Goal: Check status: Check status

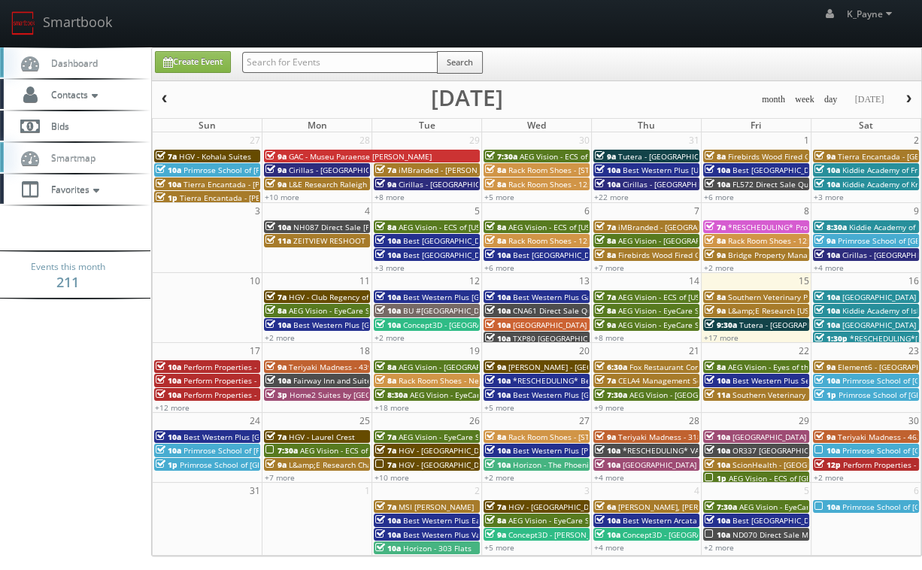
click at [402, 59] on input "text" at bounding box center [339, 62] width 195 height 21
type input "44516"
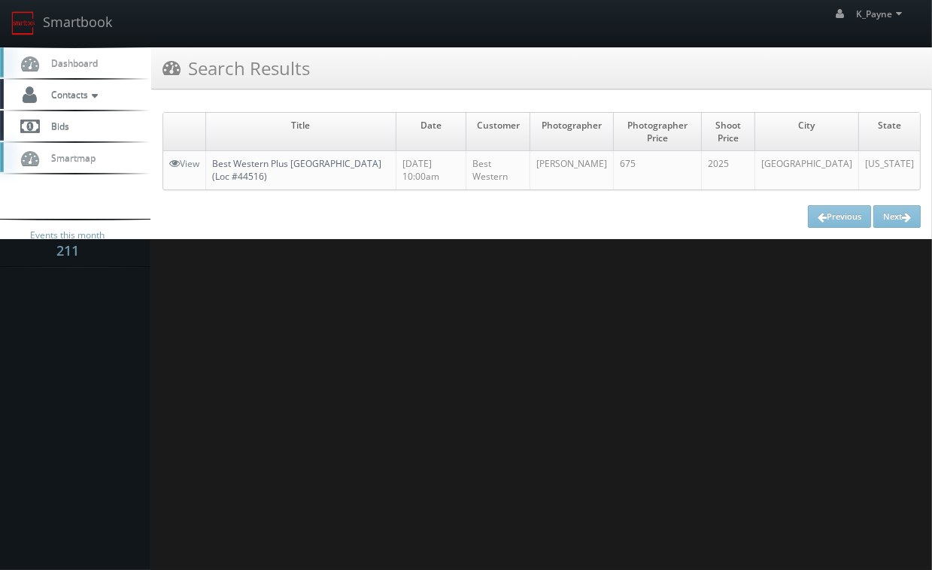
click at [316, 164] on link "Best Western Plus Fredericksburg (Loc #44516)" at bounding box center [296, 170] width 169 height 26
